Goal: Transaction & Acquisition: Subscribe to service/newsletter

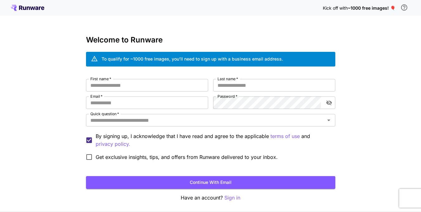
click at [227, 204] on div "Kick off with ~1000 free images! 🎈 Welcome to Runware To qualify for ~1000 free…" at bounding box center [210, 117] width 421 height 235
click at [231, 201] on div "Kick off with ~1000 free images! 🎈 Welcome to Runware To qualify for ~1000 free…" at bounding box center [210, 117] width 421 height 235
click at [212, 179] on button "Continue with email" at bounding box center [210, 182] width 249 height 13
click at [232, 200] on p "Sign in" at bounding box center [232, 197] width 16 height 8
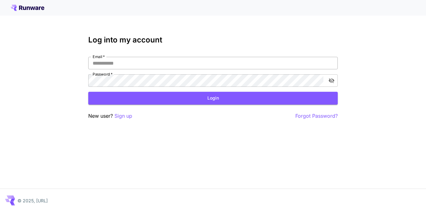
click at [165, 61] on input "Email   *" at bounding box center [212, 63] width 249 height 12
type input "*"
